Goal: Task Accomplishment & Management: Use online tool/utility

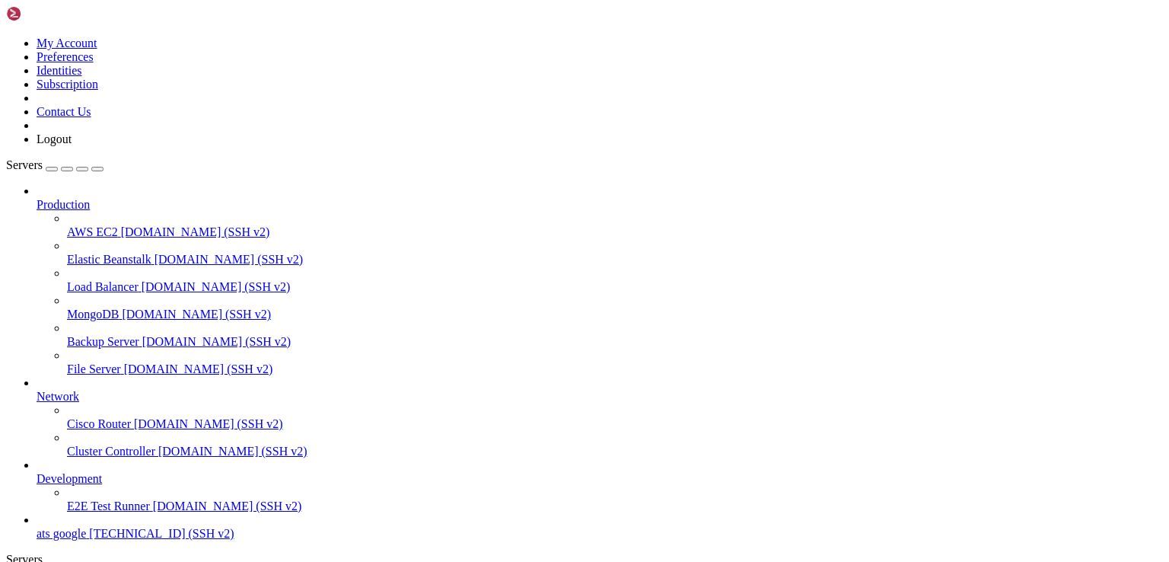
scroll to position [14, 3]
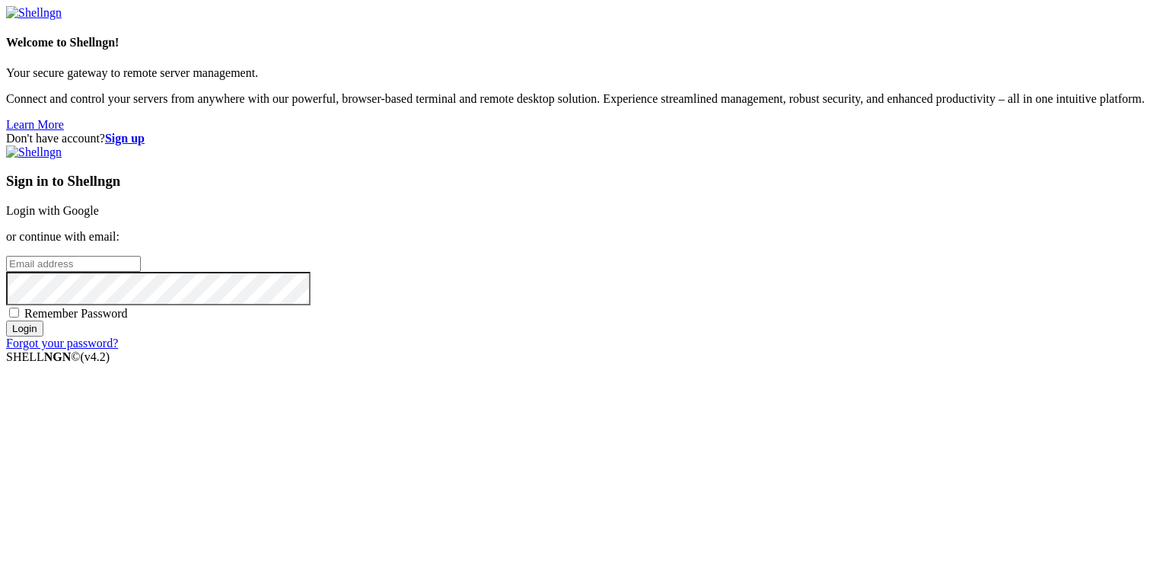
click at [99, 204] on link "Login with Google" at bounding box center [52, 210] width 93 height 13
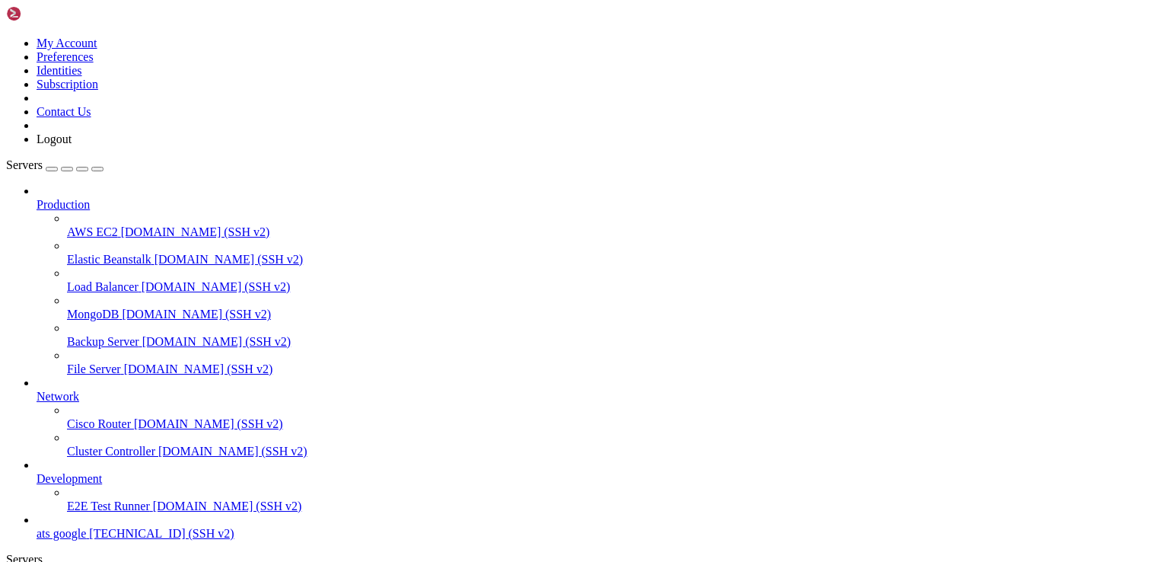
scroll to position [453, 0]
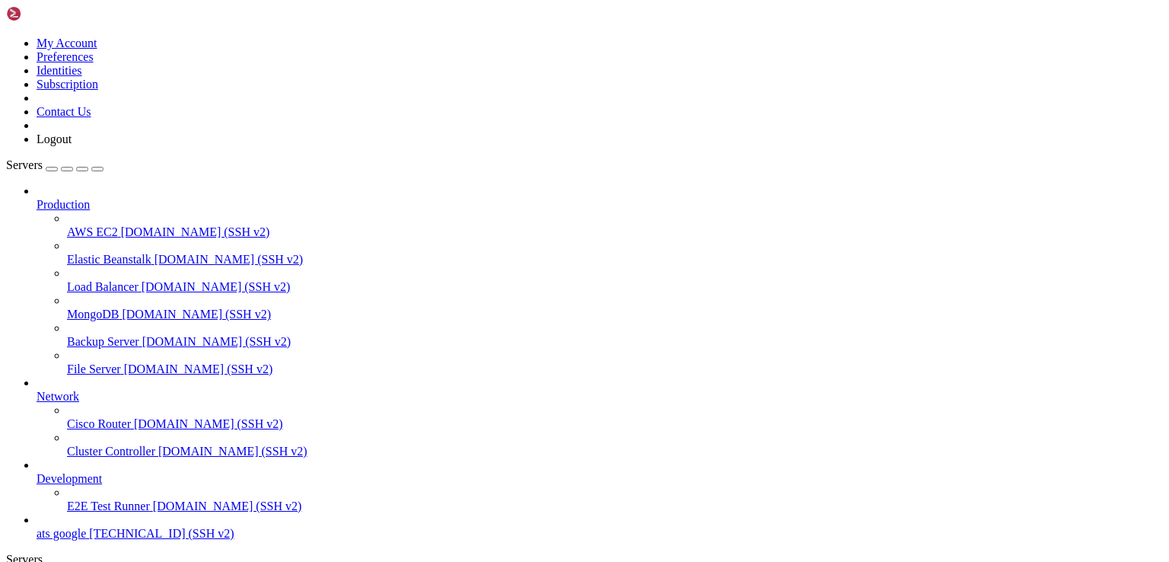
scroll to position [377, 0]
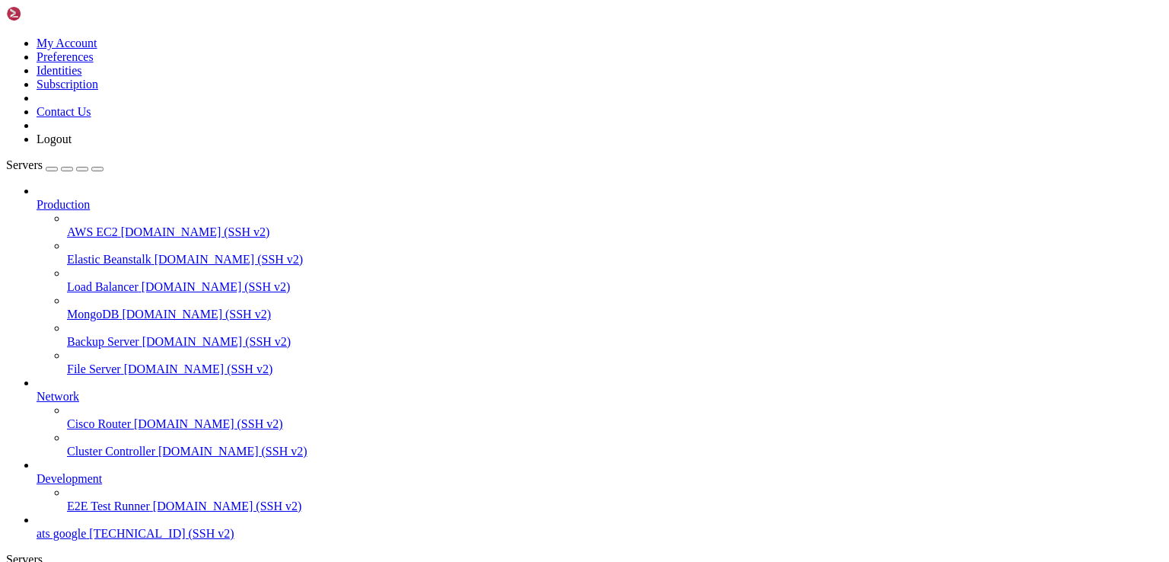
type input "/var/www/html/proxies"
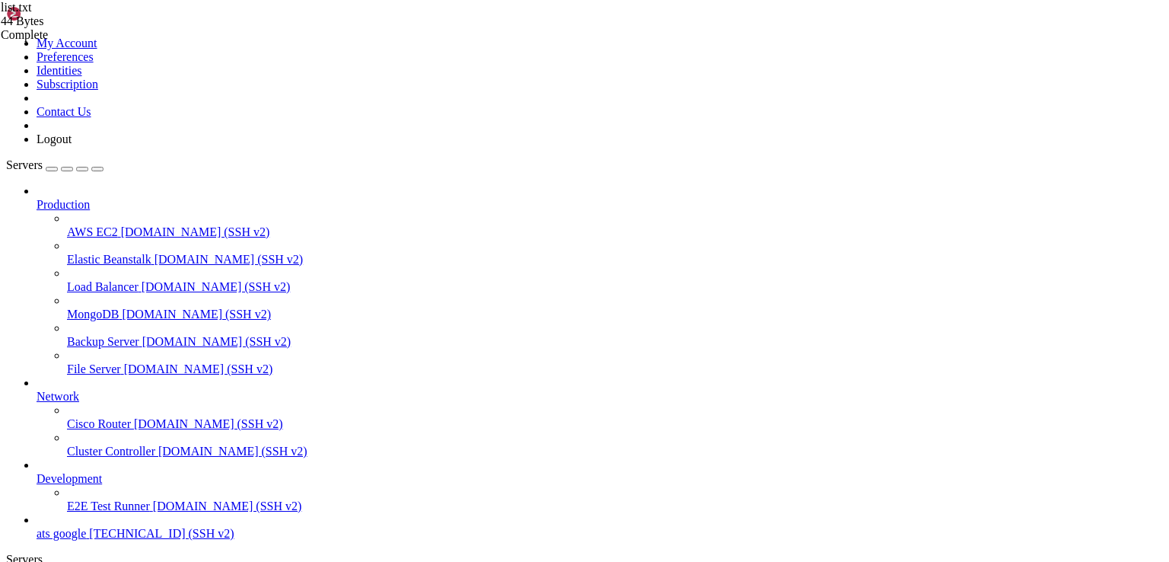
paste textarea "spen3z8s88:[EMAIL_ADDRESS][DOMAIN_NAME]:29000"
type textarea "spen3z8s88:[EMAIL_ADDRESS][DOMAIN_NAME]:29000"
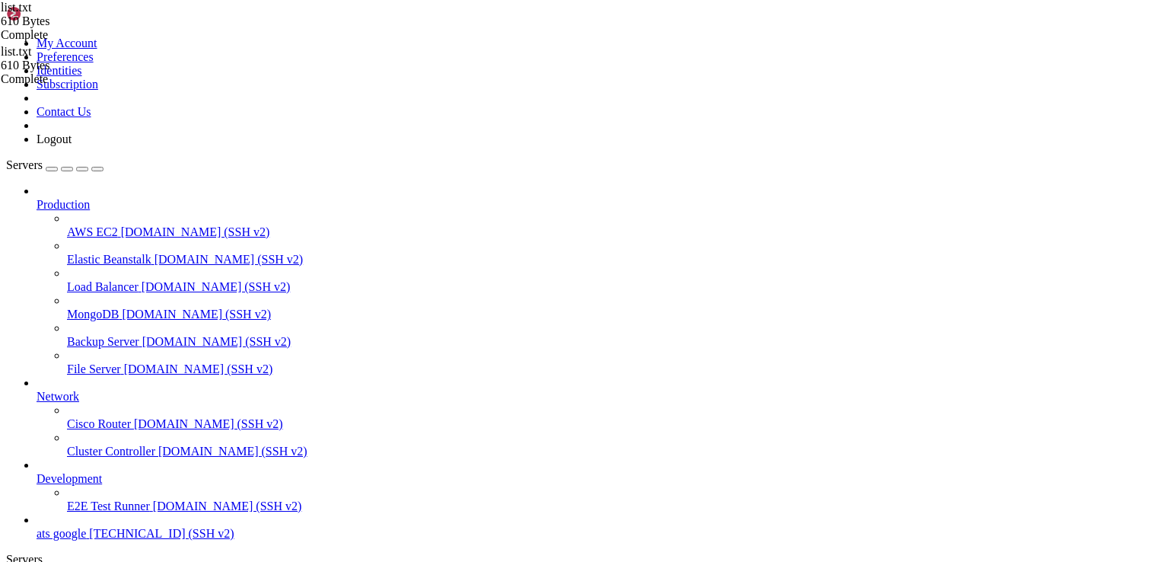
type textarea "spen3z8s88:[EMAIL_ADDRESS][DOMAIN_NAME]:29000"
click at [82, 527] on span "ats google" at bounding box center [61, 533] width 49 height 13
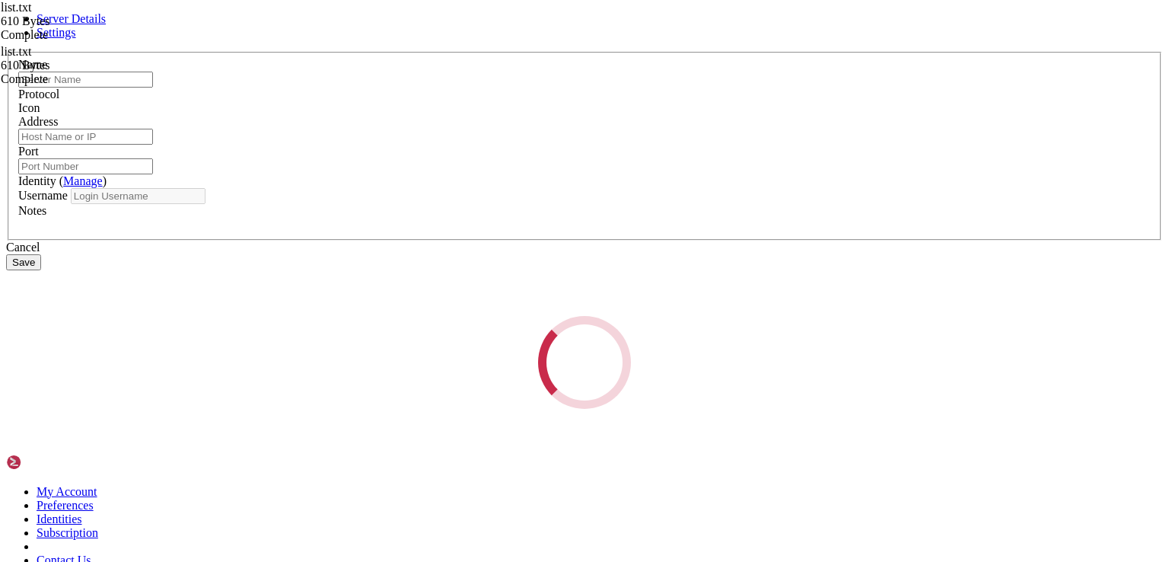
type input "ats google"
type input "[TECHNICAL_ID]"
type input "22"
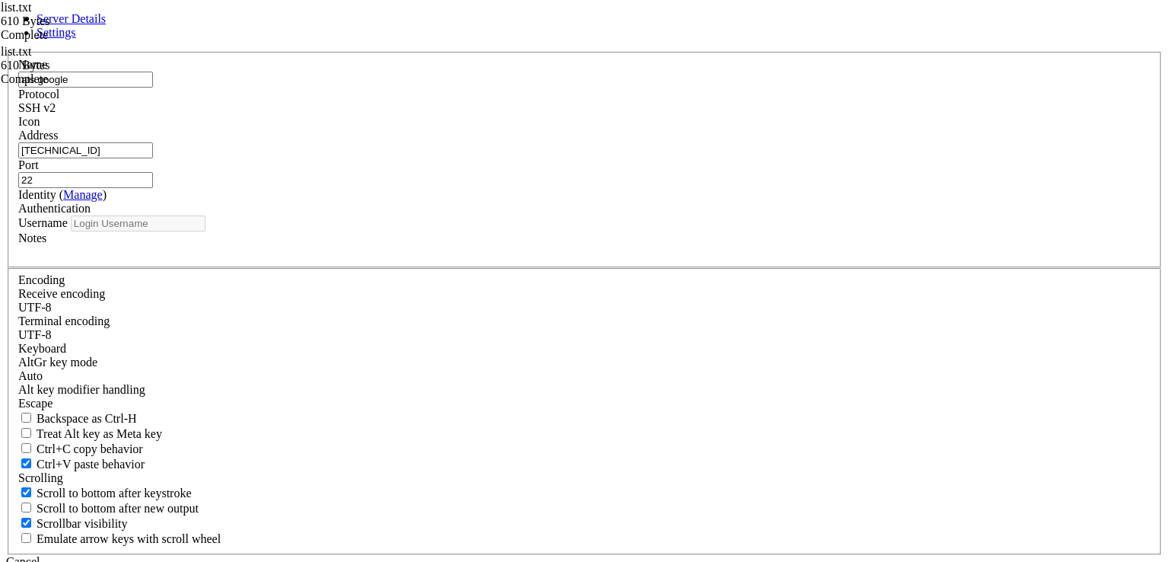
type input "root"
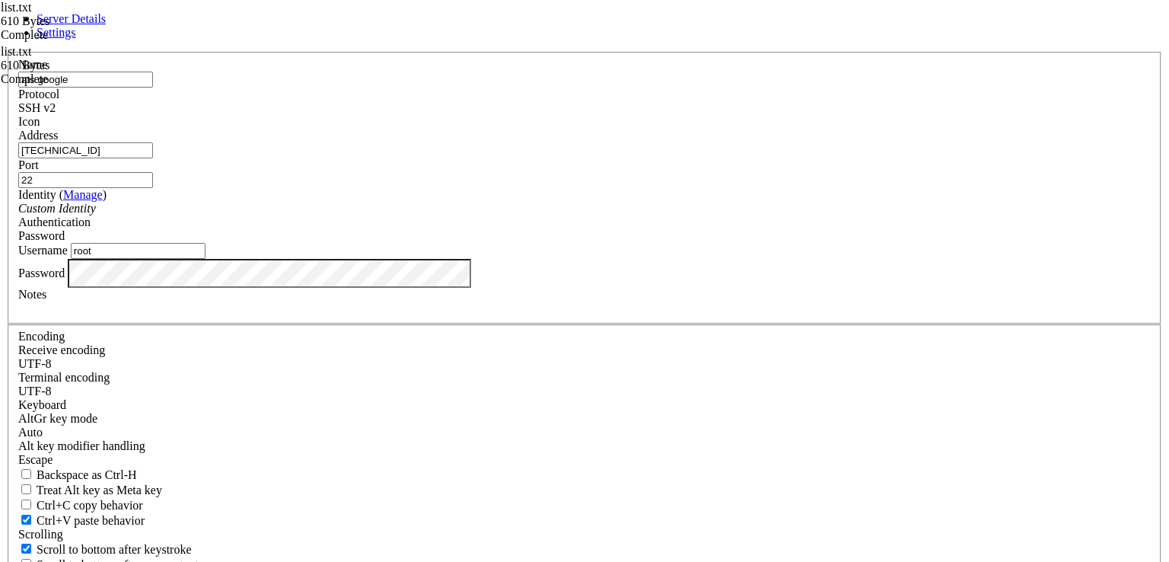
click at [521, 259] on div "Username root" at bounding box center [584, 251] width 1132 height 16
click at [205, 259] on input "root" at bounding box center [138, 251] width 135 height 16
click at [153, 158] on input "[TECHNICAL_ID]" at bounding box center [85, 150] width 135 height 16
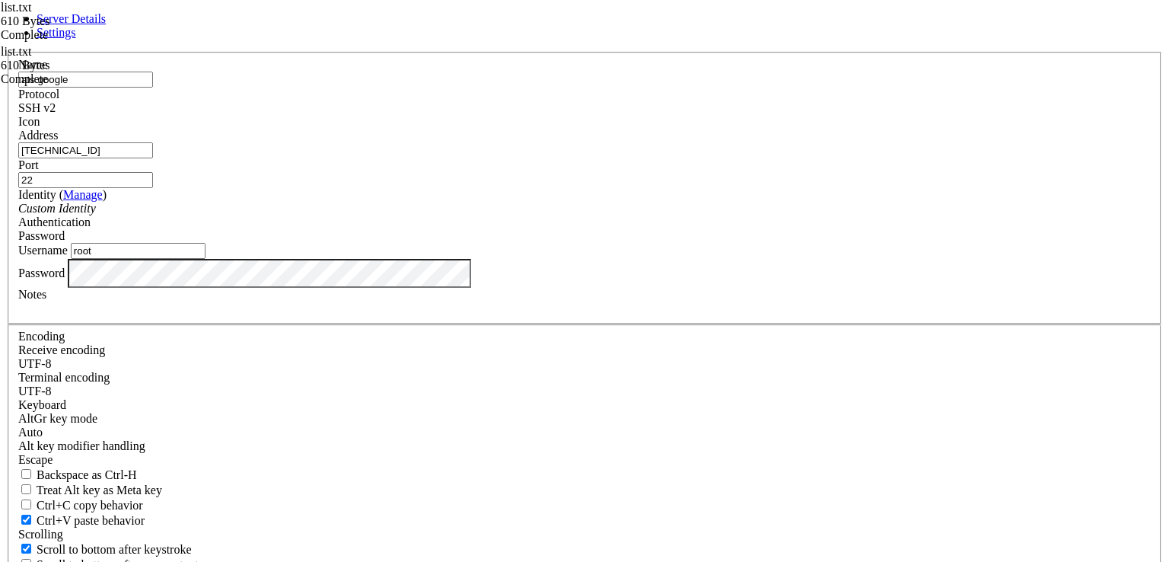
click at [498, 288] on div "Password" at bounding box center [584, 273] width 1132 height 29
click at [431, 288] on div "Password" at bounding box center [584, 273] width 1132 height 29
click at [585, 259] on div "Username root" at bounding box center [584, 251] width 1132 height 16
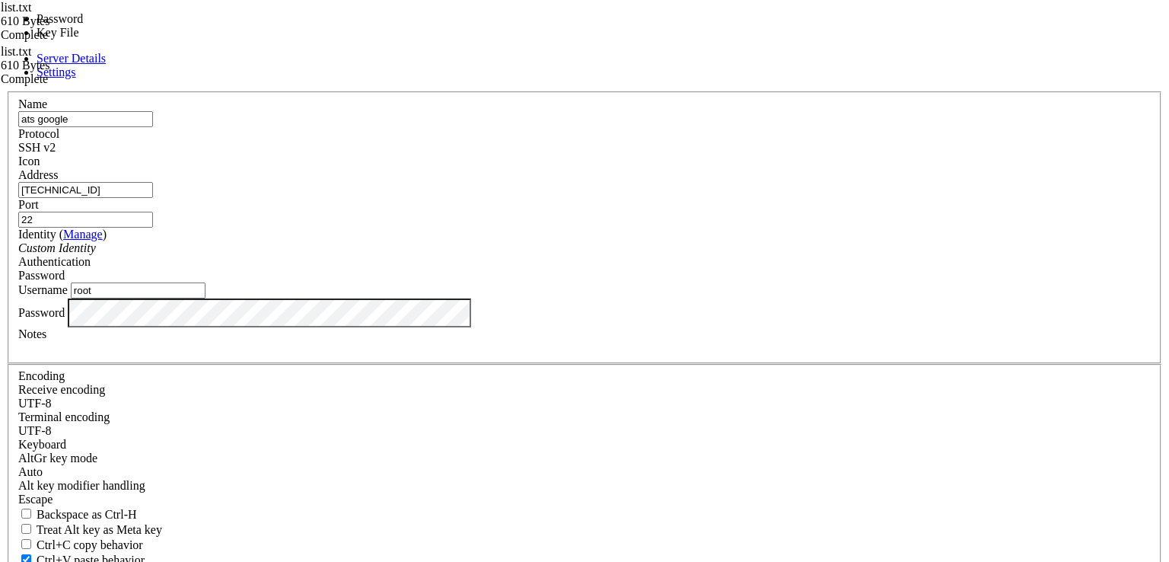
click at [720, 269] on div "Password" at bounding box center [584, 276] width 1132 height 14
click at [737, 269] on div "Password" at bounding box center [584, 276] width 1132 height 14
